Goal: Task Accomplishment & Management: Complete application form

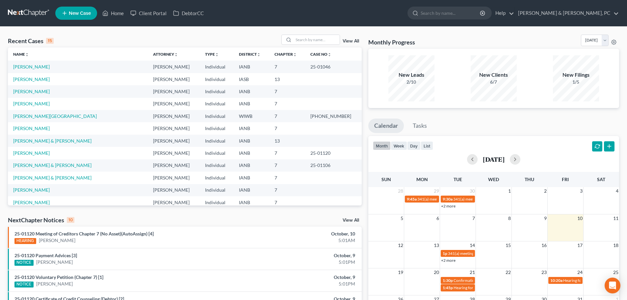
click at [71, 13] on span "New Case" at bounding box center [80, 13] width 22 height 5
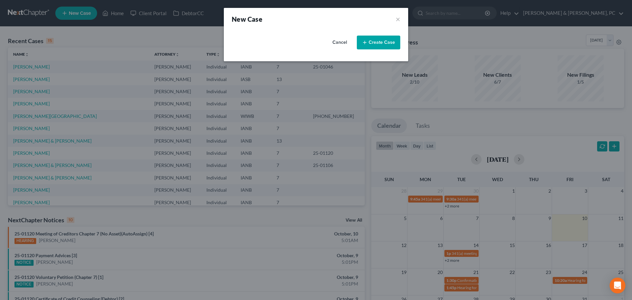
select select "29"
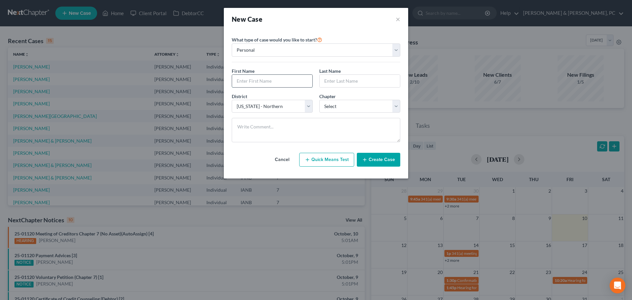
click at [261, 86] on input "text" at bounding box center [272, 81] width 80 height 13
type input "[PERSON_NAME]"
click at [352, 108] on select "Select 7 11 12 13" at bounding box center [359, 106] width 81 height 13
click at [343, 108] on select "Select 7 11 12 13" at bounding box center [359, 106] width 81 height 13
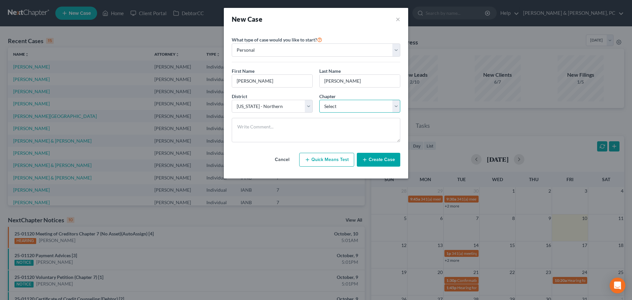
select select "0"
click at [319, 100] on select "Select 7 11 12 13" at bounding box center [359, 106] width 81 height 13
click at [373, 159] on button "Create Case" at bounding box center [378, 160] width 43 height 14
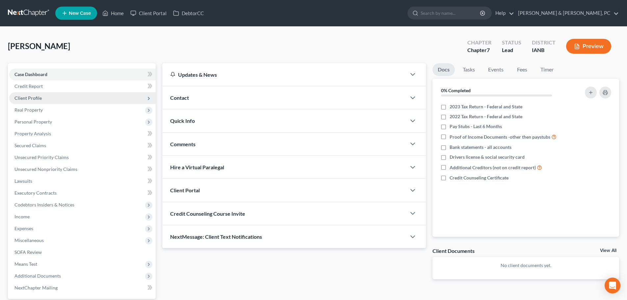
click at [31, 101] on span "Client Profile" at bounding box center [82, 98] width 146 height 12
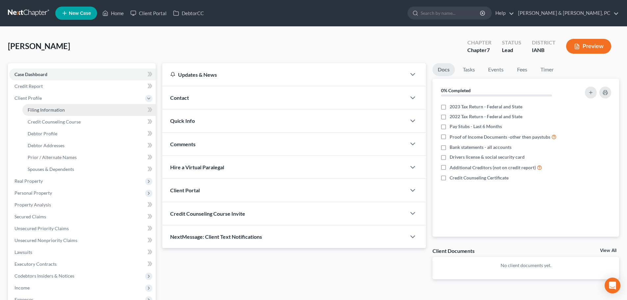
click at [53, 109] on span "Filing Information" at bounding box center [46, 110] width 37 height 6
select select "1"
select select "0"
select select "29"
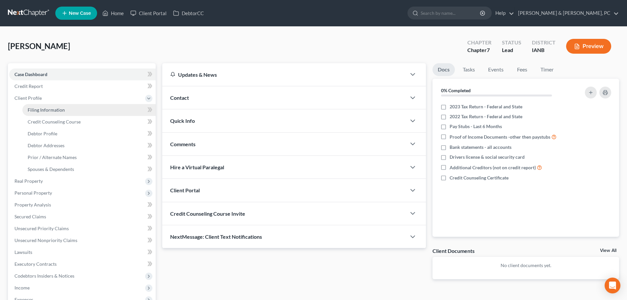
select select "16"
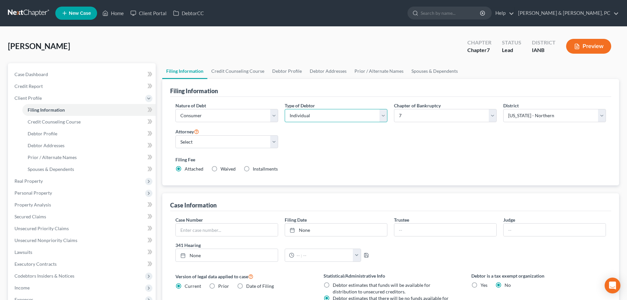
click at [315, 112] on select "Select Individual Joint" at bounding box center [336, 115] width 103 height 13
select select "1"
click at [285, 109] on select "Select Individual Joint" at bounding box center [336, 115] width 103 height 13
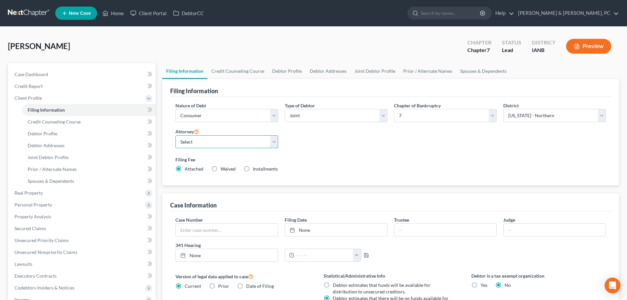
click at [243, 142] on select "Select [PERSON_NAME] - IASB" at bounding box center [226, 141] width 103 height 13
select select "0"
click at [175, 135] on select "Select [PERSON_NAME] - IASB" at bounding box center [226, 141] width 103 height 13
click at [371, 147] on div "Nature of Debt Select Business Consumer Other Nature of Business Select Clearin…" at bounding box center [390, 140] width 437 height 76
click at [51, 131] on span "Debtor Profile" at bounding box center [43, 134] width 30 height 6
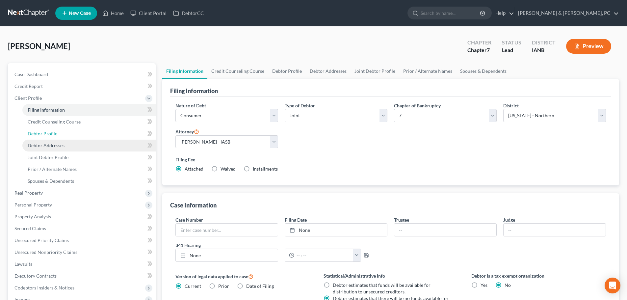
select select "1"
select select "0"
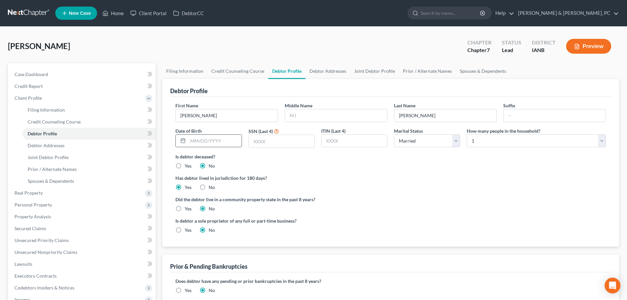
click at [208, 145] on input "text" at bounding box center [214, 141] width 53 height 13
type input "[DATE]"
type input "8506"
click at [85, 145] on link "Debtor Addresses" at bounding box center [88, 146] width 133 height 12
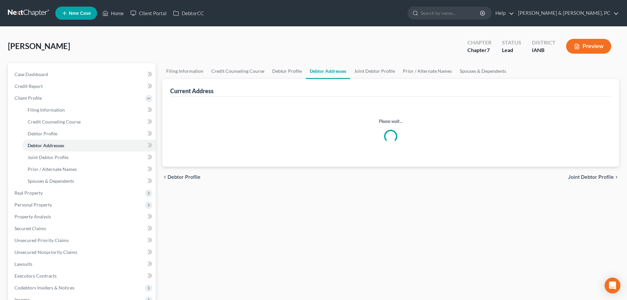
select select "0"
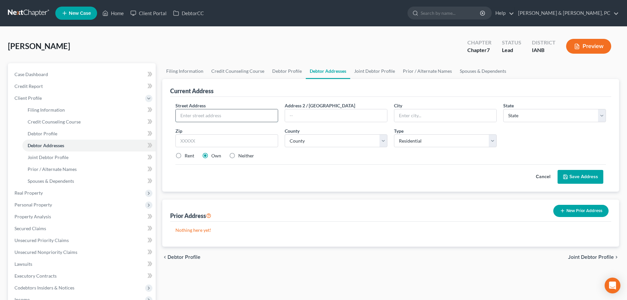
drag, startPoint x: 188, startPoint y: 121, endPoint x: 211, endPoint y: 116, distance: 24.2
click at [189, 121] on input "text" at bounding box center [227, 115] width 102 height 13
paste input "[STREET_ADDRESS]"
type input "[STREET_ADDRESS]"
click at [441, 114] on input "text" at bounding box center [445, 115] width 102 height 13
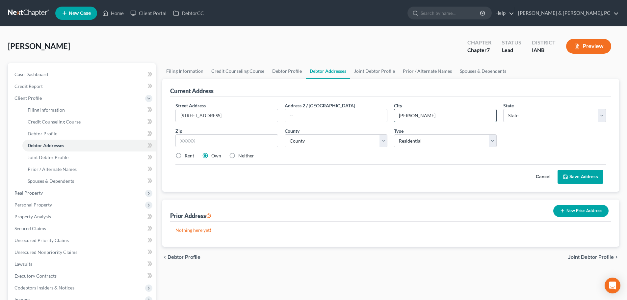
type input "[PERSON_NAME]"
click at [536, 114] on select "State [US_STATE] AK AR AZ CA CO CT DE DC [GEOGRAPHIC_DATA] [GEOGRAPHIC_DATA] GU…" at bounding box center [554, 115] width 103 height 13
select select "16"
click at [503, 109] on select "State [US_STATE] AK AR AZ CA CO CT DE DC [GEOGRAPHIC_DATA] [GEOGRAPHIC_DATA] GU…" at bounding box center [554, 115] width 103 height 13
click at [232, 140] on input "text" at bounding box center [226, 140] width 103 height 13
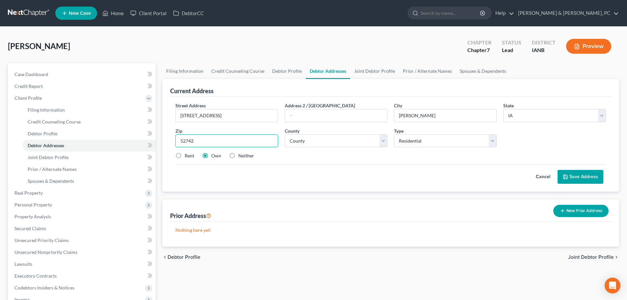
type input "52742"
type input "[PERSON_NAME]"
click at [334, 147] on select "County [GEOGRAPHIC_DATA] [GEOGRAPHIC_DATA] [GEOGRAPHIC_DATA] [GEOGRAPHIC_DATA] …" at bounding box center [336, 140] width 103 height 13
select select "22"
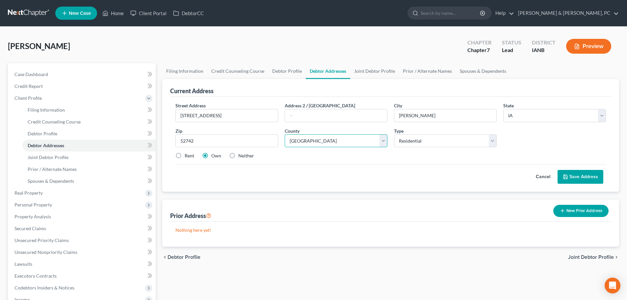
click at [285, 134] on select "County [GEOGRAPHIC_DATA] [GEOGRAPHIC_DATA] [GEOGRAPHIC_DATA] [GEOGRAPHIC_DATA] …" at bounding box center [336, 140] width 103 height 13
click at [587, 178] on button "Save Address" at bounding box center [581, 177] width 46 height 14
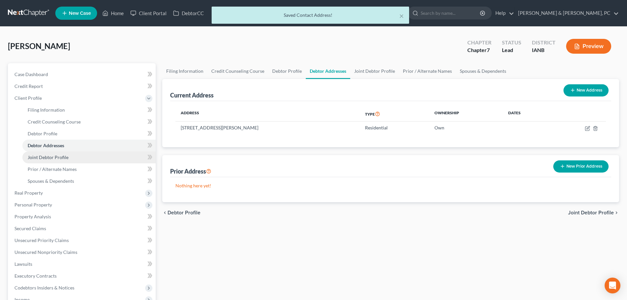
click at [42, 158] on span "Joint Debtor Profile" at bounding box center [48, 157] width 41 height 6
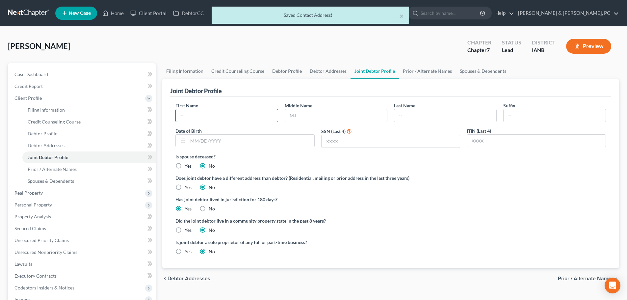
click at [223, 111] on input "text" at bounding box center [227, 115] width 102 height 13
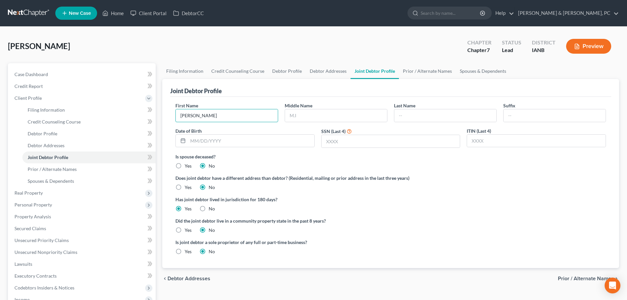
type input "[PERSON_NAME]"
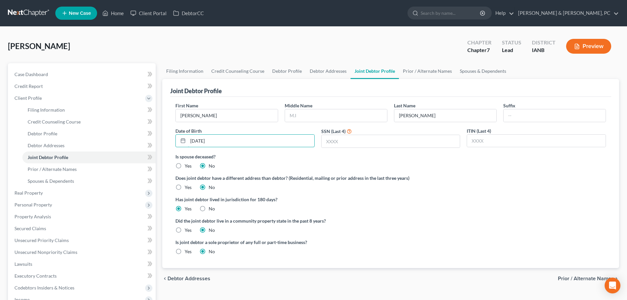
type input "[DATE]"
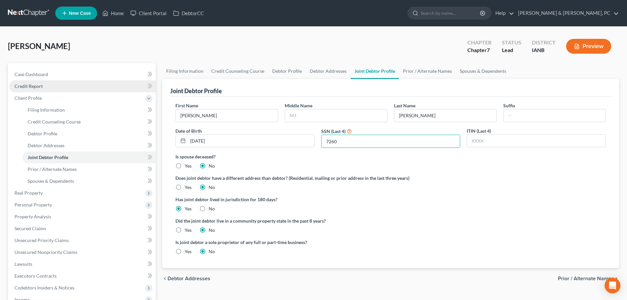
type input "7260"
click at [52, 89] on link "Credit Report" at bounding box center [82, 86] width 146 height 12
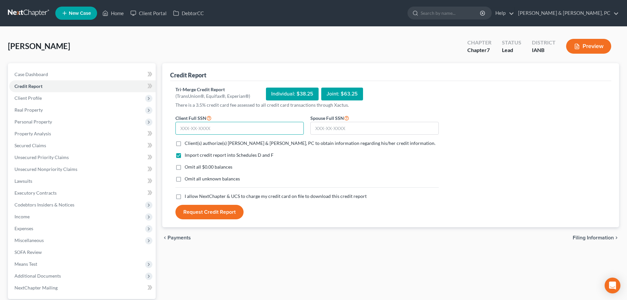
click at [203, 130] on input "text" at bounding box center [239, 128] width 128 height 13
paste input "484-02-8506"
type input "484-02-8506"
click at [352, 125] on input "text" at bounding box center [374, 128] width 128 height 13
paste input "347-70-7260"
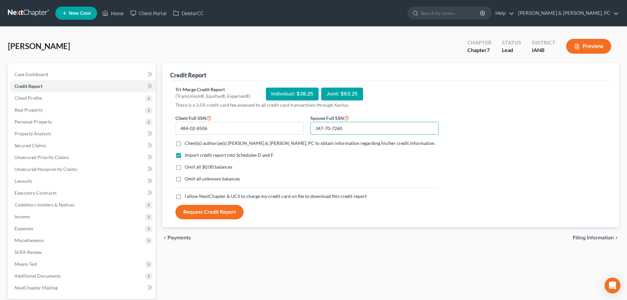
type input "347-70-7260"
drag, startPoint x: 179, startPoint y: 143, endPoint x: 180, endPoint y: 153, distance: 10.2
click at [185, 143] on label "Client(s) authorize(s) [PERSON_NAME] & [PERSON_NAME], PC to obtain information …" at bounding box center [310, 143] width 251 height 7
click at [187, 143] on input "Client(s) authorize(s) [PERSON_NAME] & [PERSON_NAME], PC to obtain information …" at bounding box center [189, 142] width 4 height 4
checkbox input "true"
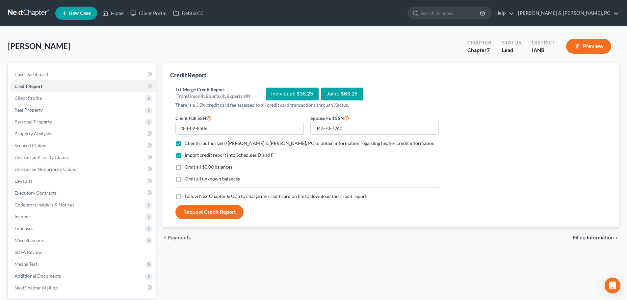
click at [185, 169] on label "Omit all $0.00 balances" at bounding box center [209, 167] width 48 height 7
click at [187, 168] on input "Omit all $0.00 balances" at bounding box center [189, 166] width 4 height 4
checkbox input "true"
click at [185, 180] on label "Omit all unknown balances" at bounding box center [212, 178] width 55 height 7
click at [187, 180] on input "Omit all unknown balances" at bounding box center [189, 177] width 4 height 4
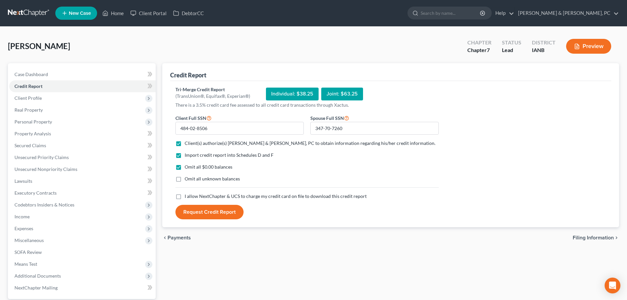
checkbox input "true"
click at [185, 199] on label "I allow NextChapter & UCS to charge my credit card on file to download this cre…" at bounding box center [276, 196] width 182 height 7
click at [187, 197] on input "I allow NextChapter & UCS to charge my credit card on file to download this cre…" at bounding box center [189, 195] width 4 height 4
checkbox input "true"
click at [196, 211] on button "Request Credit Report" at bounding box center [209, 212] width 68 height 14
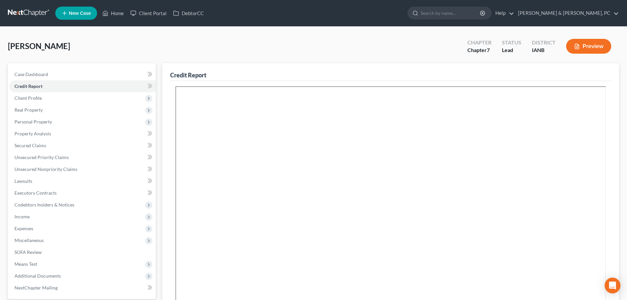
click at [271, 37] on div "[PERSON_NAME] Upgraded Chapter Chapter 7 Status Lead District IANB Preview" at bounding box center [313, 49] width 611 height 29
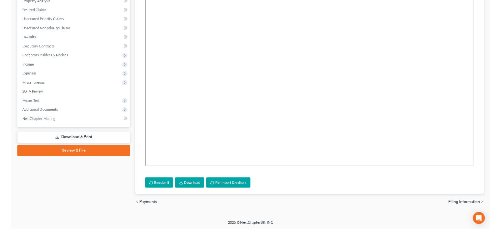
scroll to position [132, 0]
